Goal: Navigation & Orientation: Find specific page/section

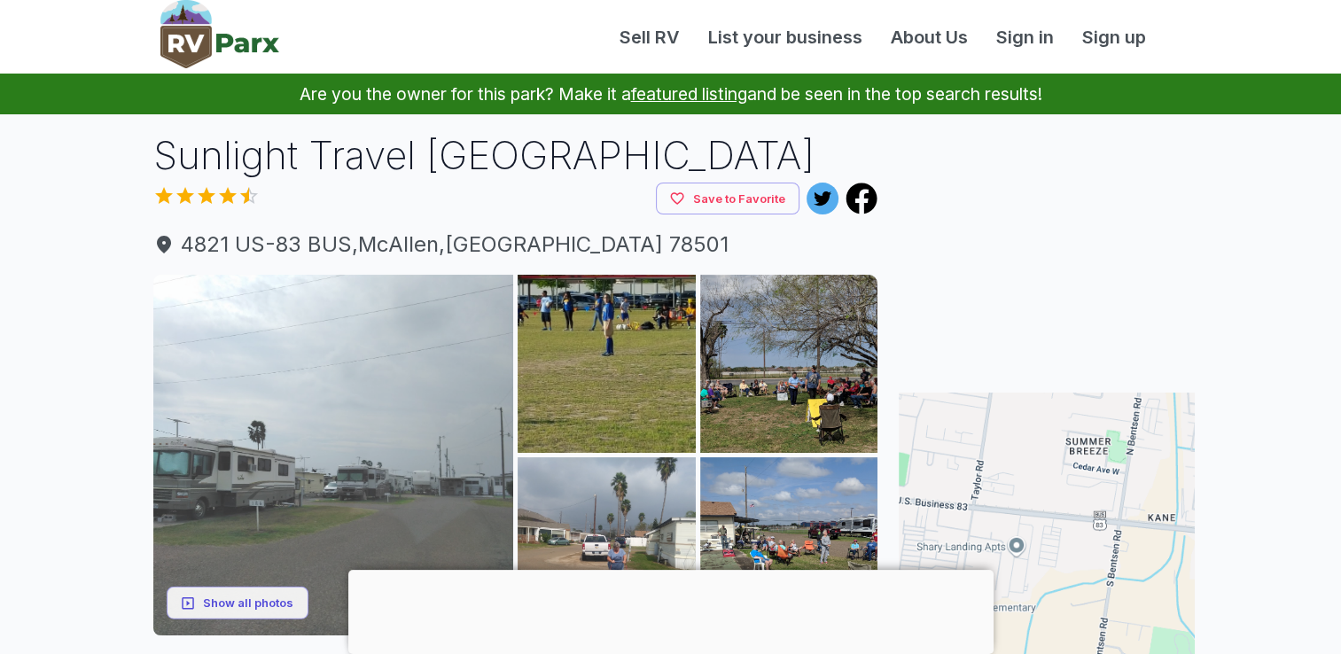
click at [408, 441] on img at bounding box center [333, 455] width 361 height 361
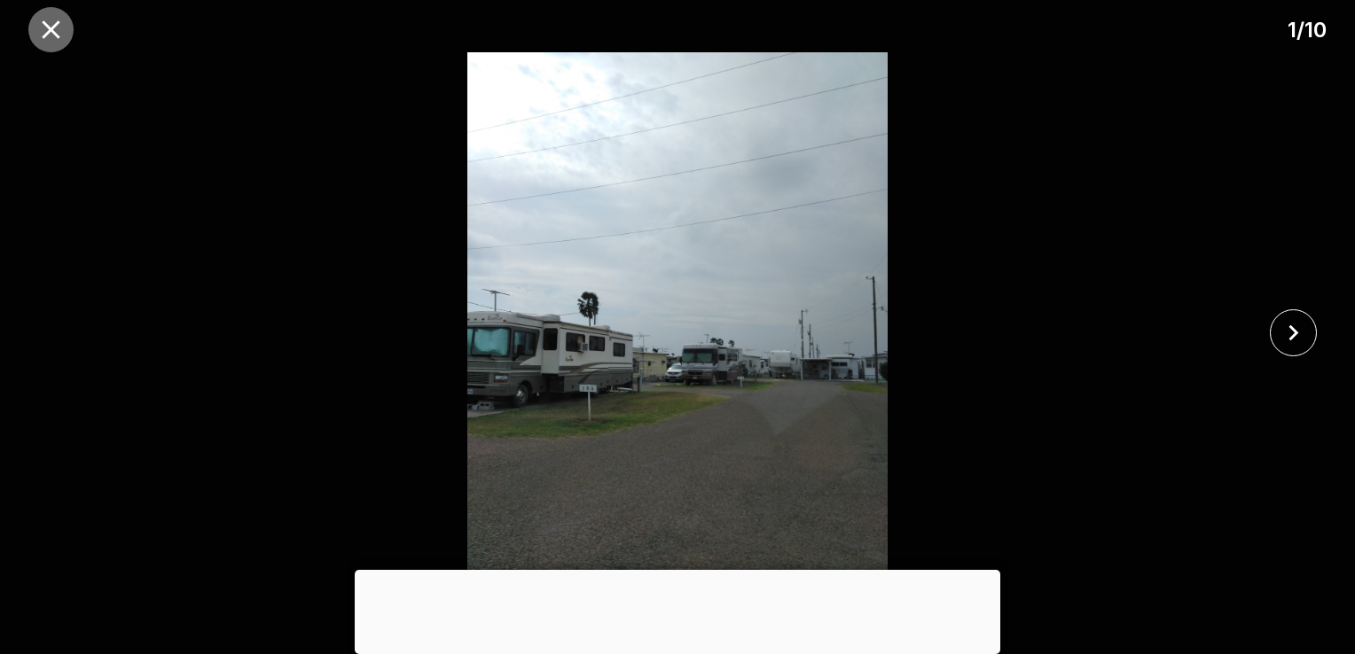
click at [49, 31] on icon "close" at bounding box center [51, 29] width 18 height 18
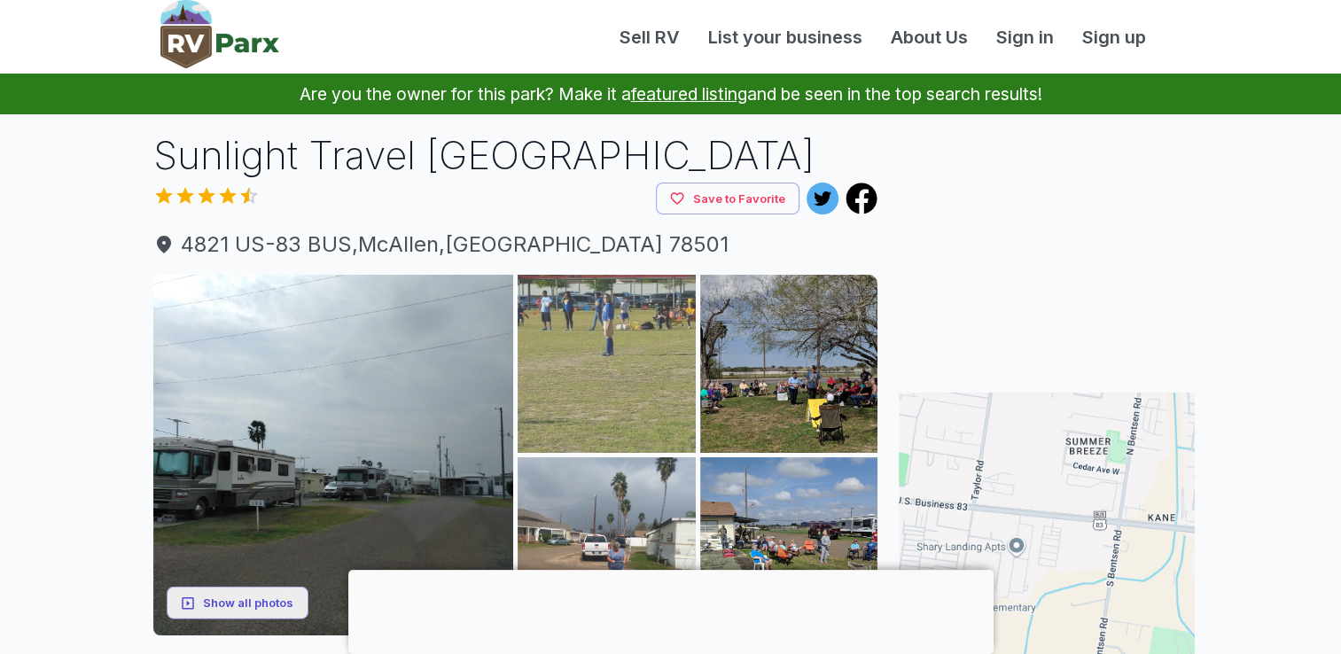
click at [582, 330] on img at bounding box center [607, 364] width 178 height 178
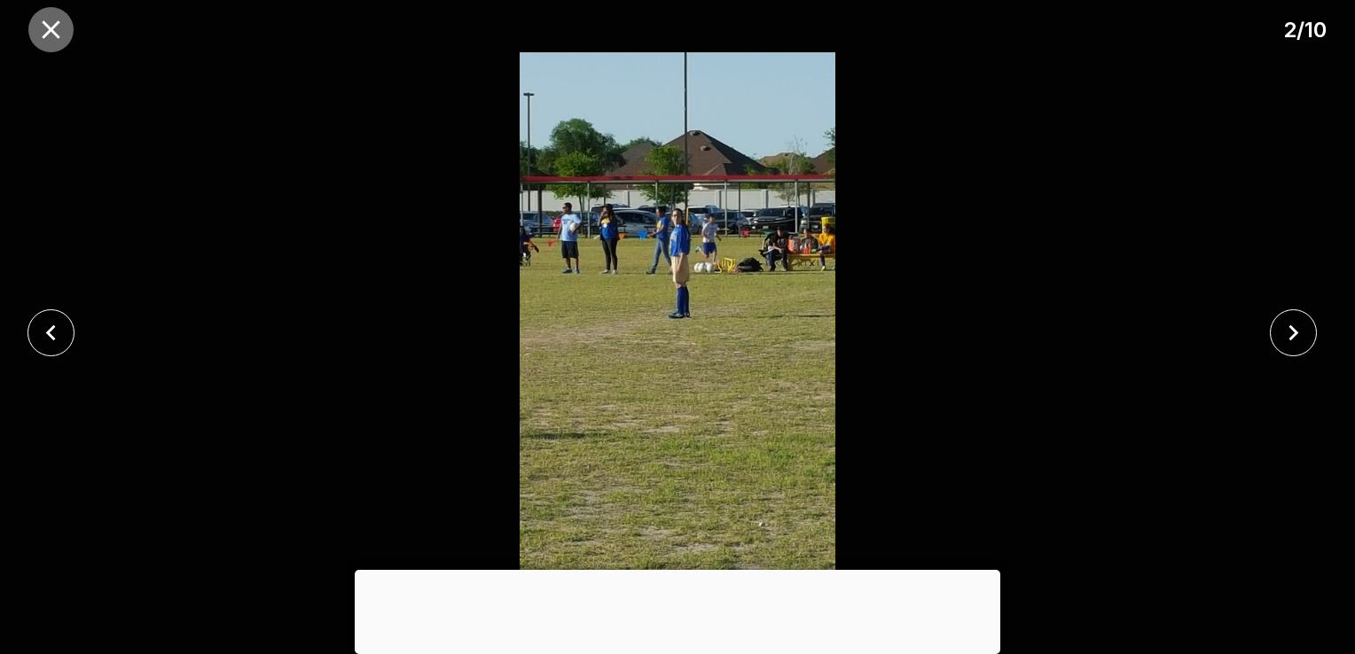
click at [47, 36] on icon "close" at bounding box center [50, 29] width 31 height 31
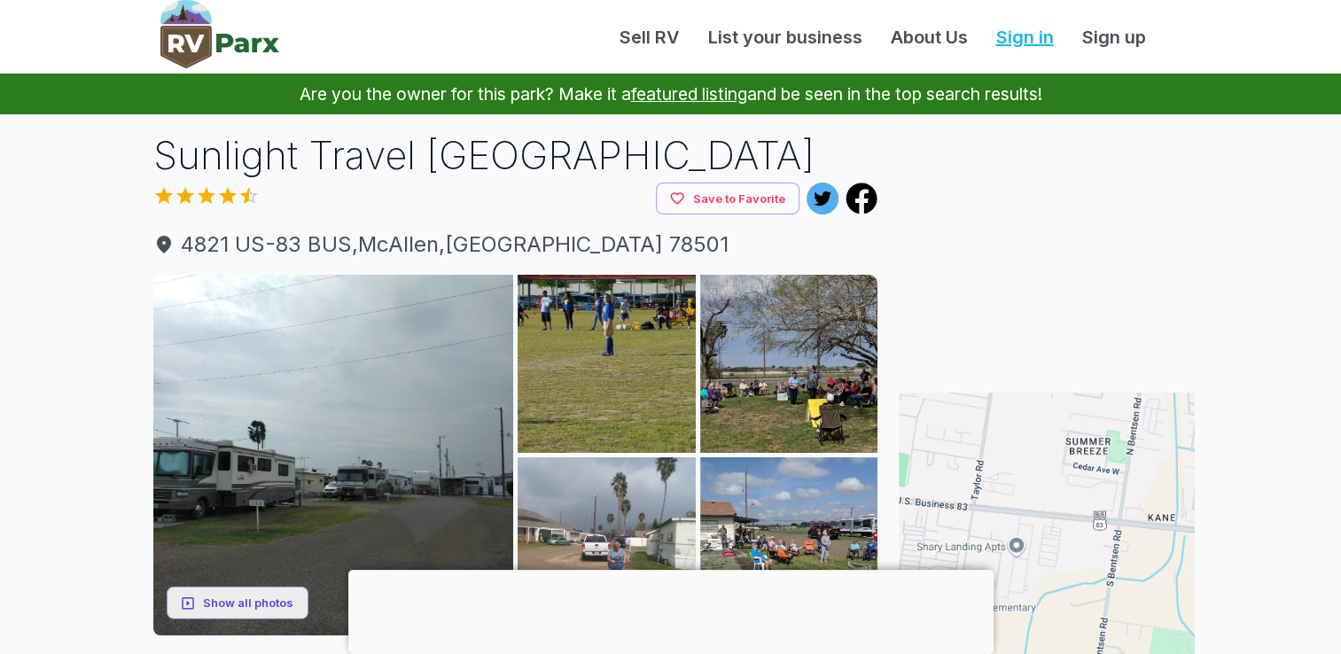
click at [1023, 36] on link "Sign in" at bounding box center [1025, 37] width 86 height 27
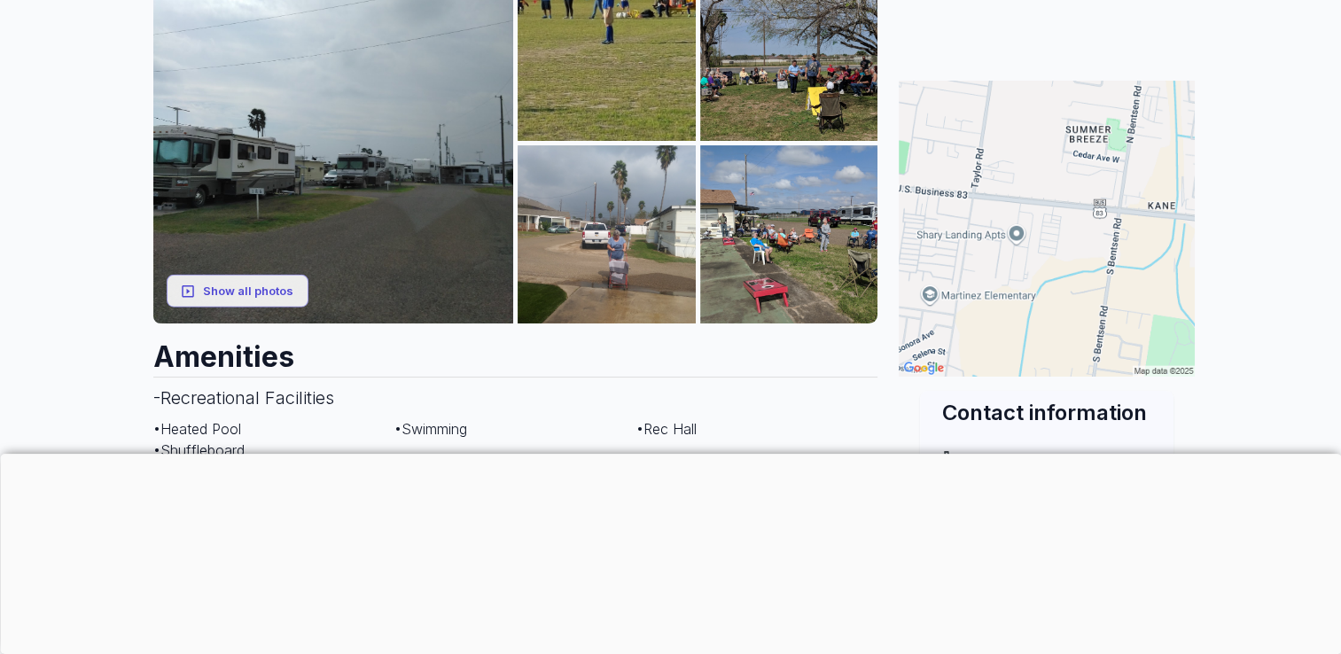
scroll to position [319, 0]
